Goal: Answer question/provide support

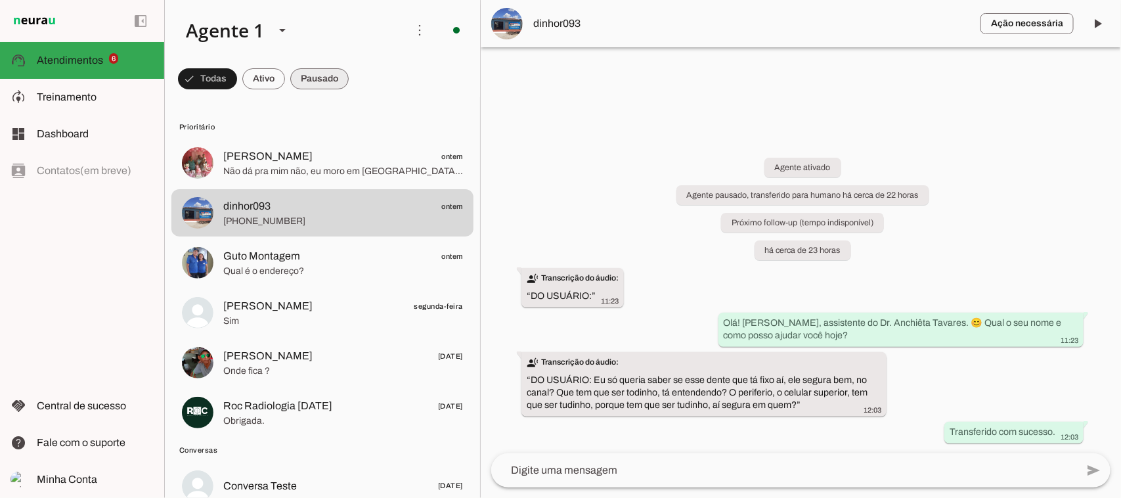
click at [237, 74] on span at bounding box center [207, 79] width 59 height 32
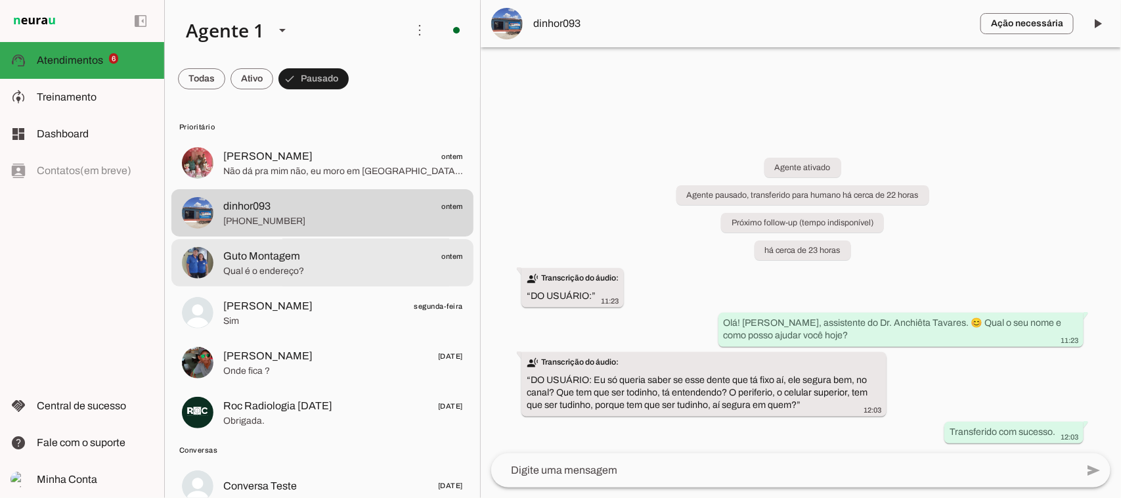
click at [275, 269] on span "Qual é o endereço?" at bounding box center [343, 270] width 240 height 13
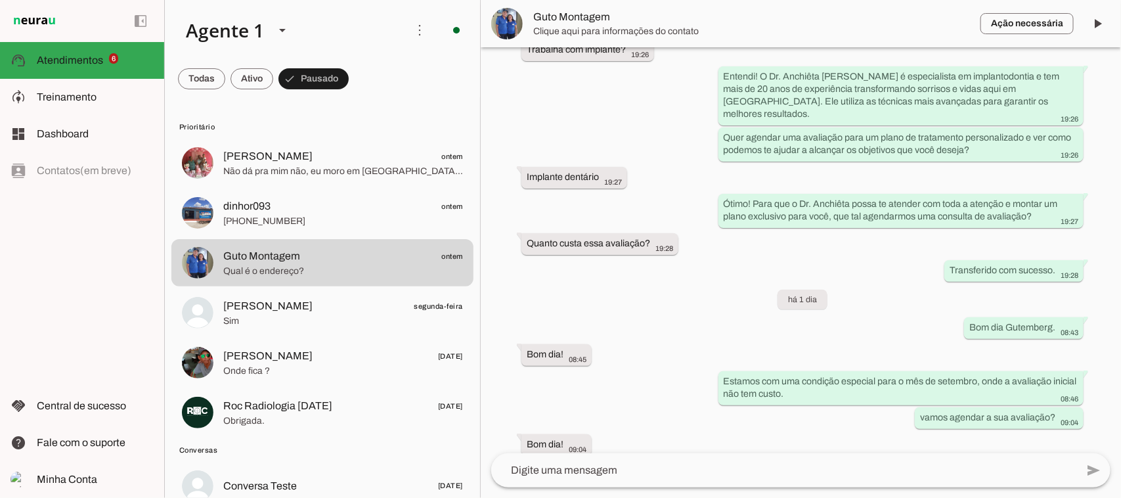
scroll to position [520, 0]
